Goal: Complete application form

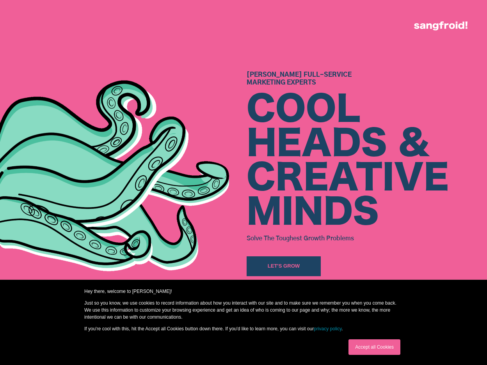
click at [403, 33] on div "[PERSON_NAME] Full-Service Marketing Experts COOL HEADS & CREATIVE MINDS Solve …" at bounding box center [366, 173] width 240 height 347
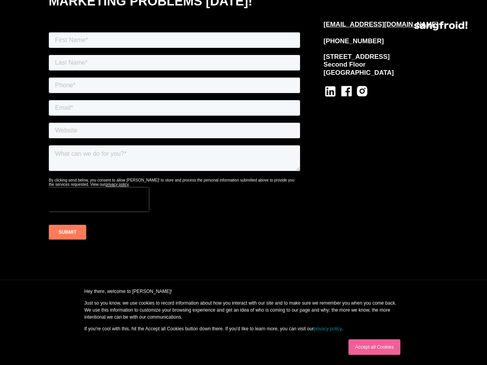
scroll to position [4527, 0]
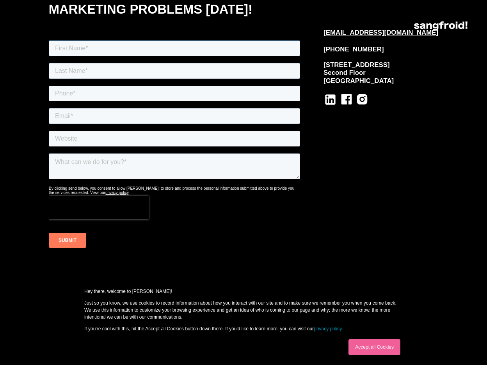
drag, startPoint x: 68, startPoint y: 48, endPoint x: 71, endPoint y: 51, distance: 4.4
click at [68, 48] on input "text" at bounding box center [173, 48] width 251 height 16
type input "[PERSON_NAME]"
click at [89, 69] on input "text" at bounding box center [173, 71] width 251 height 16
type input "[PERSON_NAME]"
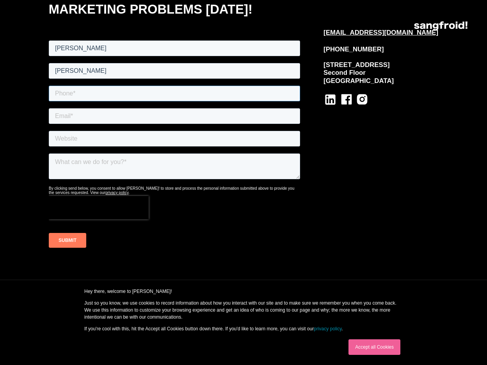
click at [89, 92] on input "tel" at bounding box center [173, 93] width 251 height 16
type input "2024988562"
drag, startPoint x: 81, startPoint y: 120, endPoint x: 87, endPoint y: 123, distance: 6.6
click at [82, 120] on input "email" at bounding box center [173, 116] width 251 height 16
type input "[PERSON_NAME][EMAIL_ADDRESS][DOMAIN_NAME]"
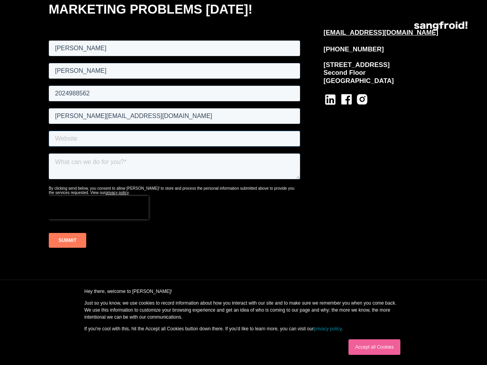
drag, startPoint x: 94, startPoint y: 140, endPoint x: 95, endPoint y: 145, distance: 5.5
click at [95, 140] on input "text" at bounding box center [173, 139] width 251 height 16
click at [88, 135] on input "text" at bounding box center [173, 139] width 251 height 16
paste input "[URL][DOMAIN_NAME][PERSON_NAME]"
type input "[URL][DOMAIN_NAME][PERSON_NAME]"
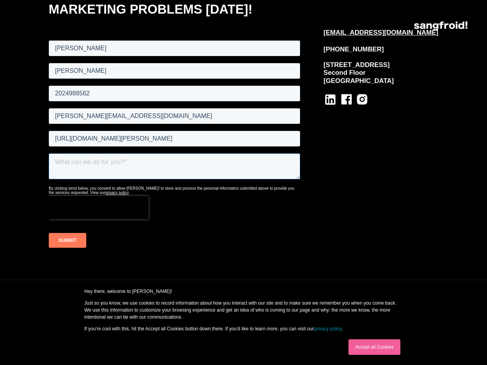
click at [73, 161] on textarea at bounding box center [173, 166] width 251 height 26
click at [110, 175] on textarea at bounding box center [173, 166] width 251 height 26
paste textarea "We're preparing to launch a Google Ads campaign for [PERSON_NAME] and are curre…"
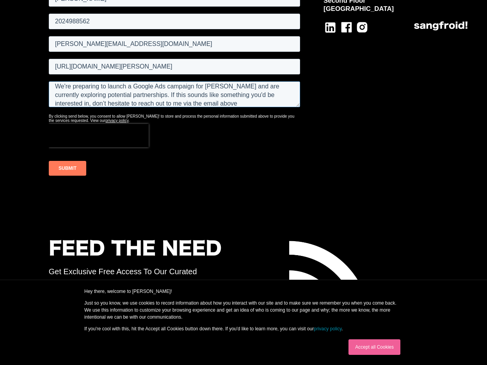
scroll to position [4682, 0]
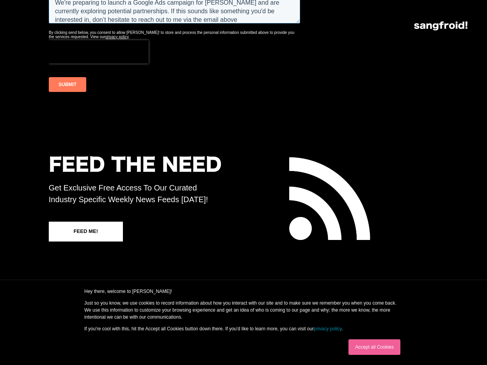
type textarea "We're preparing to launch a Google Ads campaign for [PERSON_NAME] and are curre…"
click at [66, 87] on input "SUBMIT" at bounding box center [66, 84] width 37 height 15
click at [69, 83] on input "SUBMIT" at bounding box center [66, 84] width 37 height 15
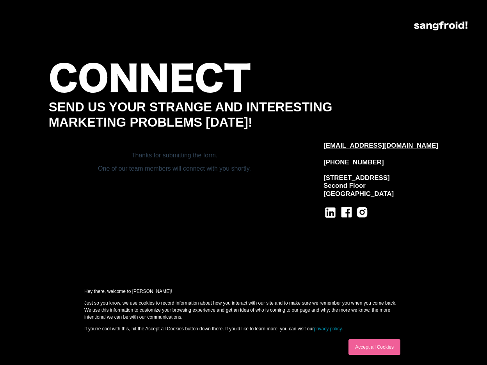
scroll to position [4410, 0]
